Goal: Task Accomplishment & Management: Use online tool/utility

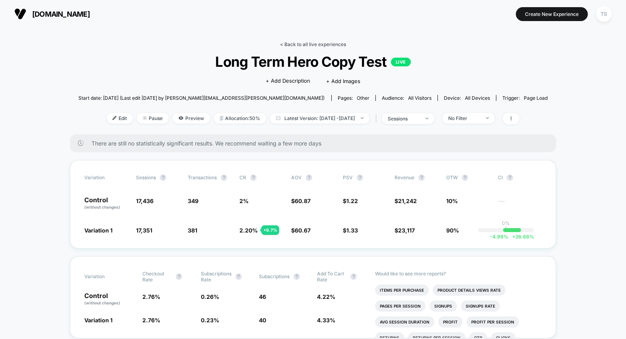
click at [295, 44] on link "< Back to all live experiences" at bounding box center [313, 44] width 66 height 6
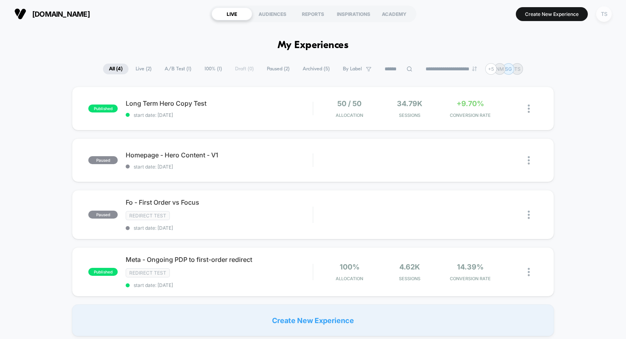
click at [603, 16] on div "TS" at bounding box center [604, 14] width 16 height 16
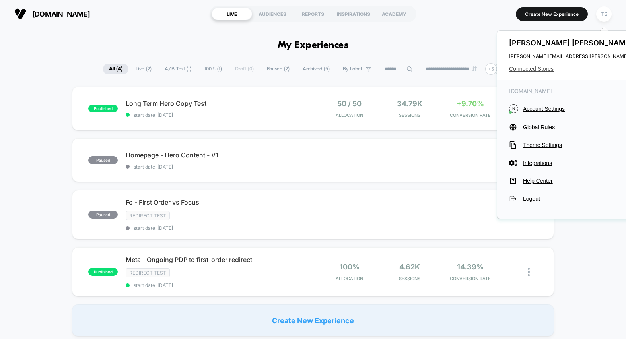
click at [537, 68] on span "Connected Stores" at bounding box center [588, 69] width 158 height 6
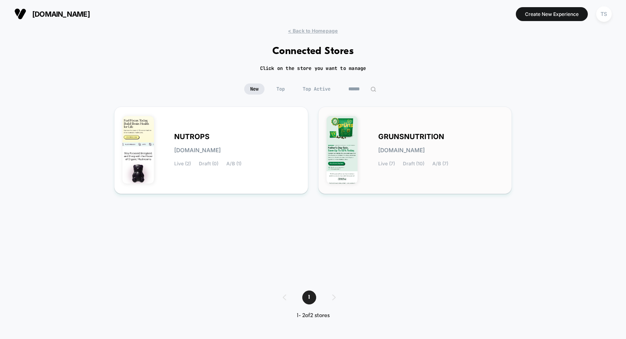
click at [415, 134] on span "GRUNSNUTRITION" at bounding box center [411, 137] width 66 height 6
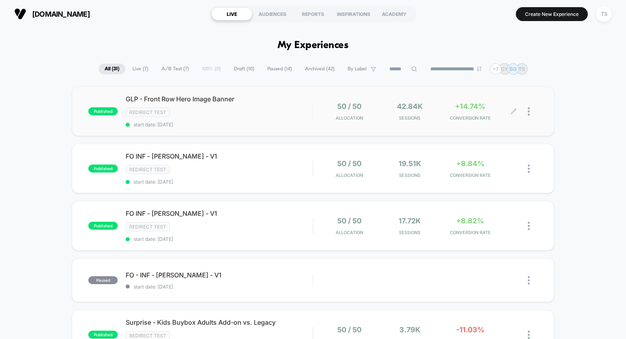
click at [531, 109] on div at bounding box center [532, 111] width 10 height 19
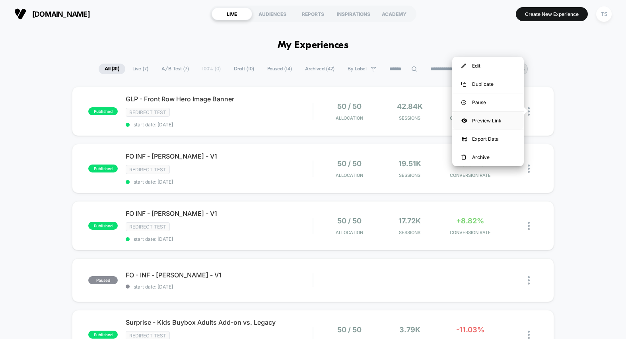
click at [494, 122] on div "Preview Link" at bounding box center [488, 121] width 72 height 18
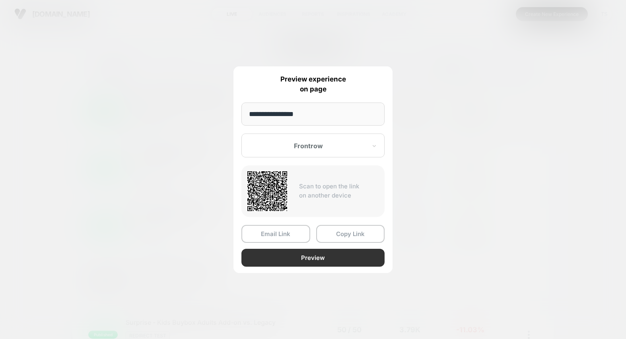
click at [310, 260] on button "Preview" at bounding box center [312, 258] width 143 height 18
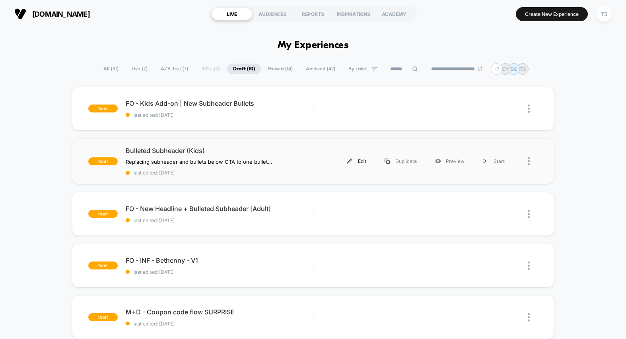
click at [358, 164] on div "Edit" at bounding box center [356, 161] width 37 height 18
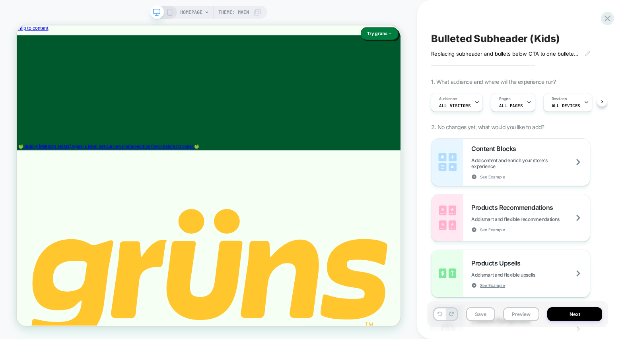
click at [169, 12] on icon at bounding box center [169, 12] width 7 height 7
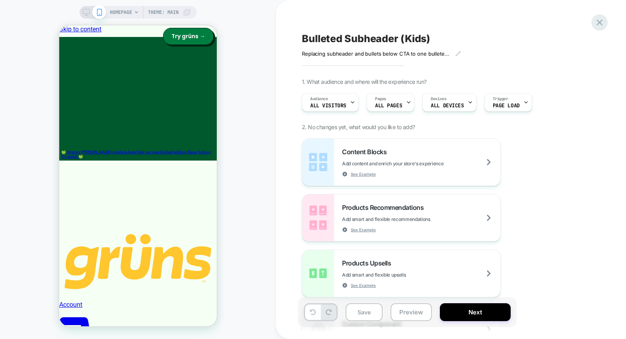
click at [599, 25] on icon at bounding box center [599, 22] width 11 height 11
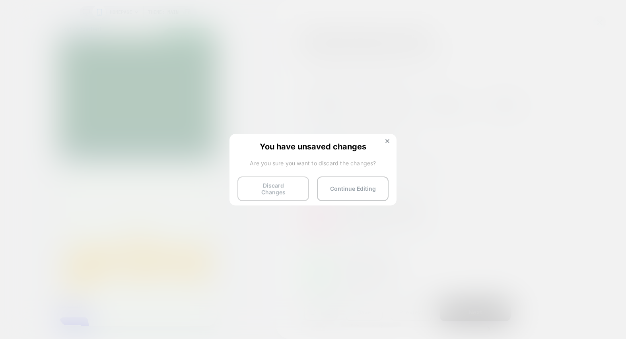
click at [274, 182] on button "Discard Changes" at bounding box center [273, 188] width 72 height 25
